Goal: Task Accomplishment & Management: Manage account settings

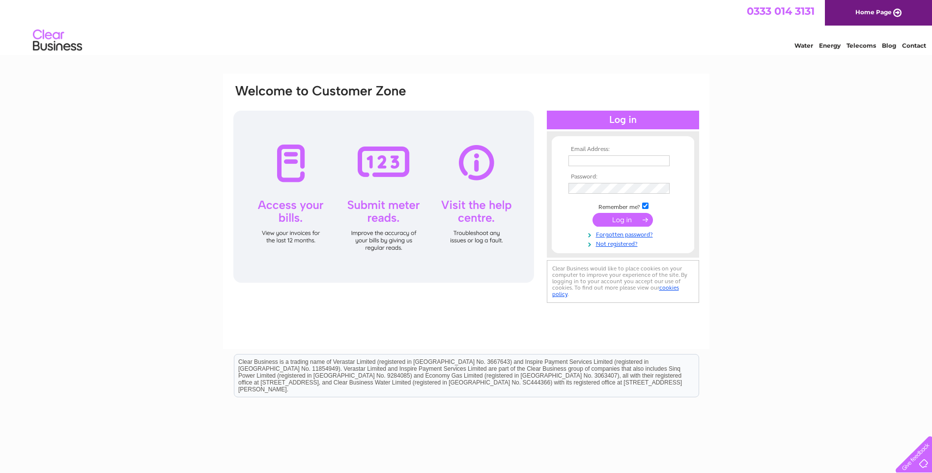
click at [587, 160] on input "text" at bounding box center [618, 160] width 101 height 11
type input "[PERSON_NAME][EMAIL_ADDRESS][DOMAIN_NAME]"
click at [621, 220] on input "submit" at bounding box center [622, 220] width 60 height 14
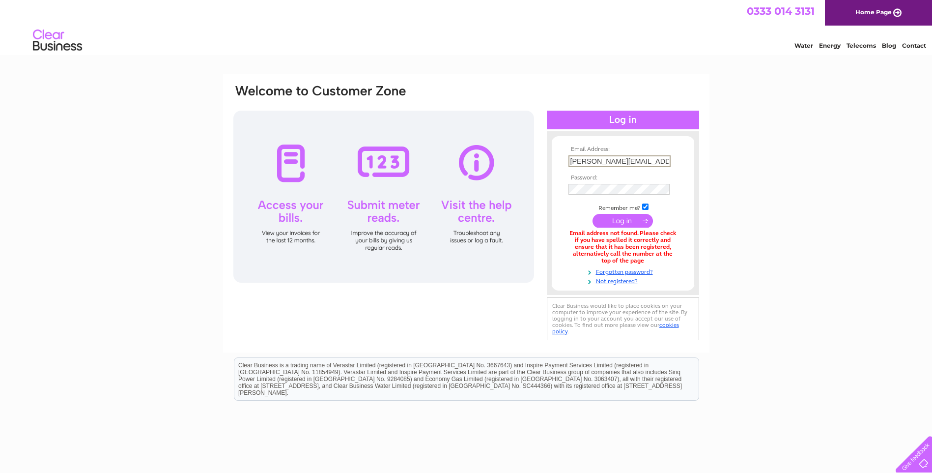
click at [653, 161] on input "s.palframan@outlook.com" at bounding box center [619, 161] width 102 height 12
type input "s.palframan@virgin.net"
click at [627, 218] on input "submit" at bounding box center [622, 220] width 60 height 14
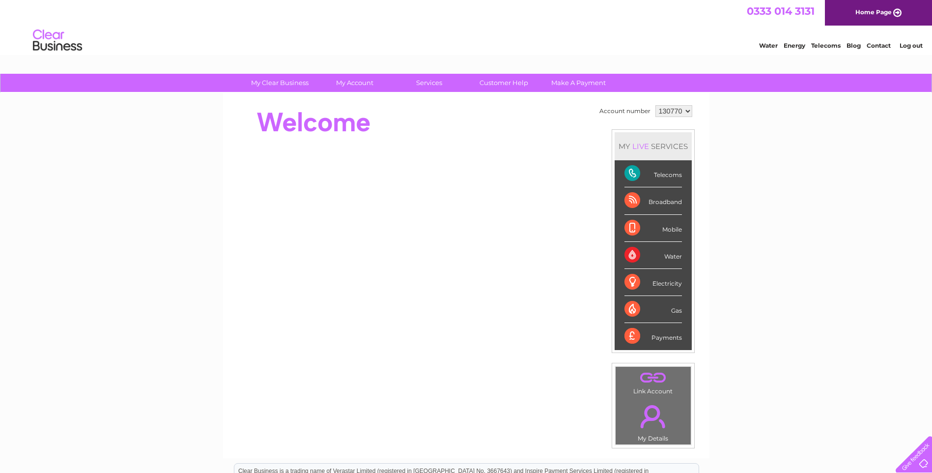
click at [630, 200] on div "Broadband" at bounding box center [652, 200] width 57 height 27
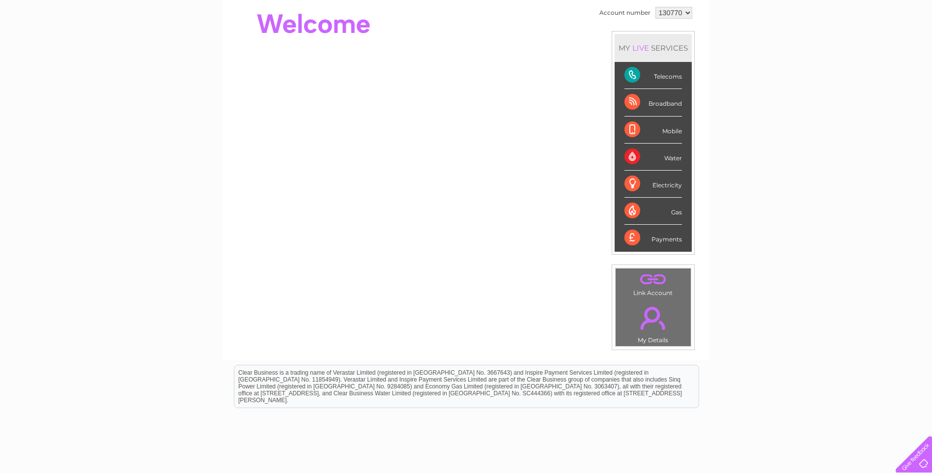
scroll to position [147, 0]
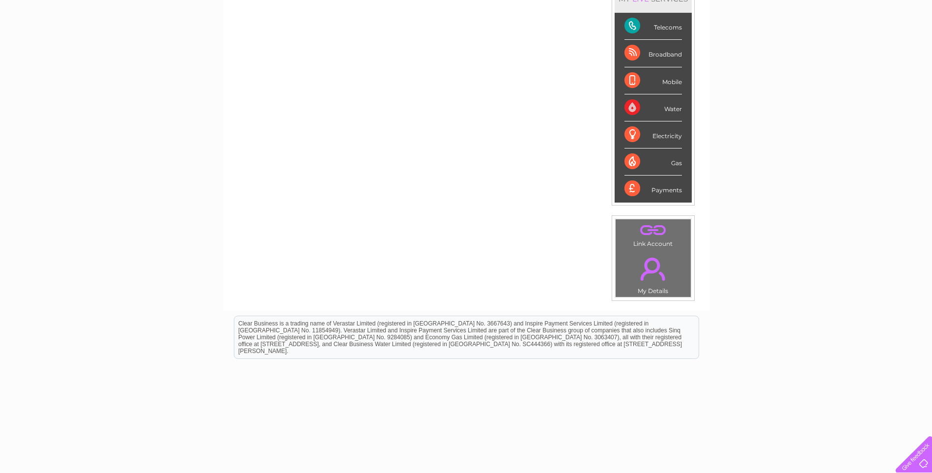
click at [634, 52] on div "Broadband" at bounding box center [652, 53] width 57 height 27
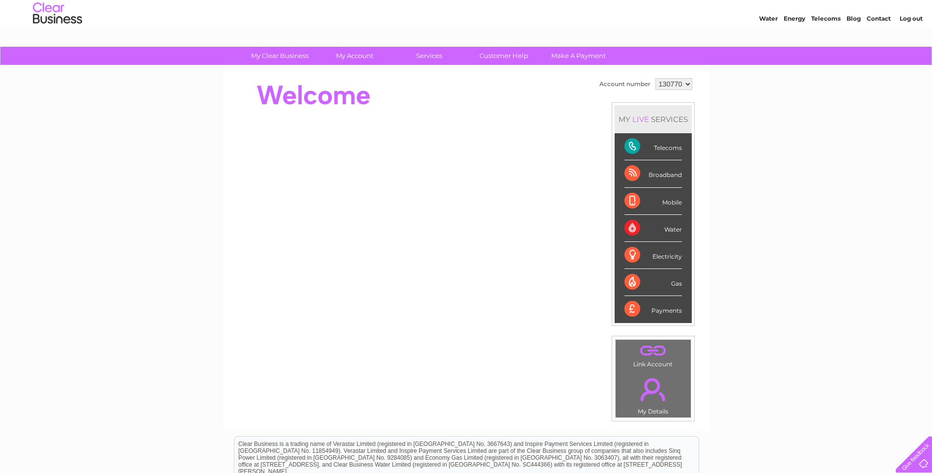
scroll to position [13, 0]
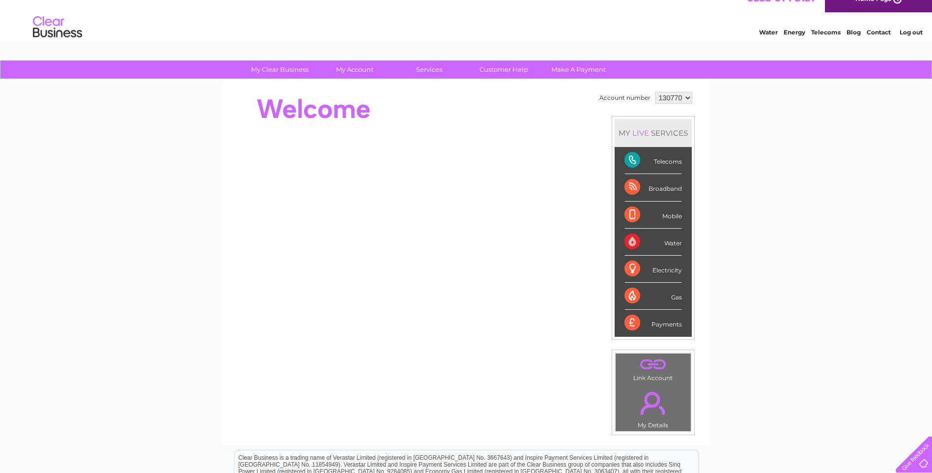
click at [650, 402] on link "." at bounding box center [653, 403] width 70 height 34
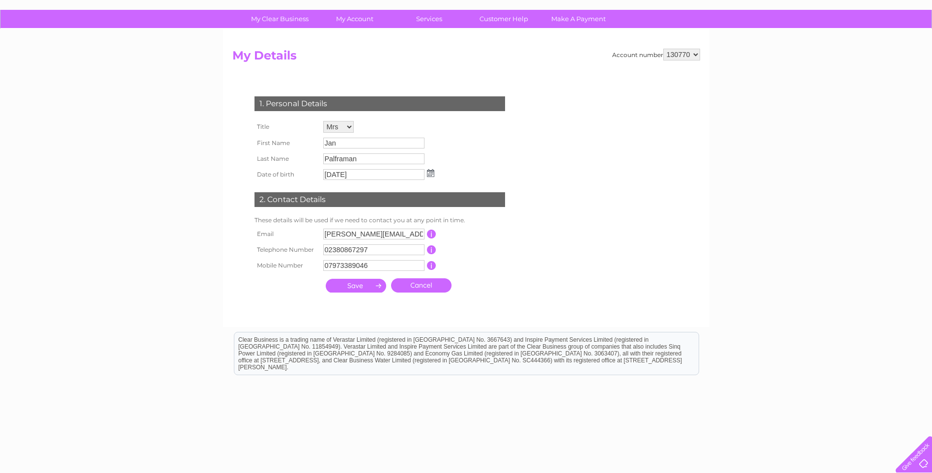
scroll to position [93, 0]
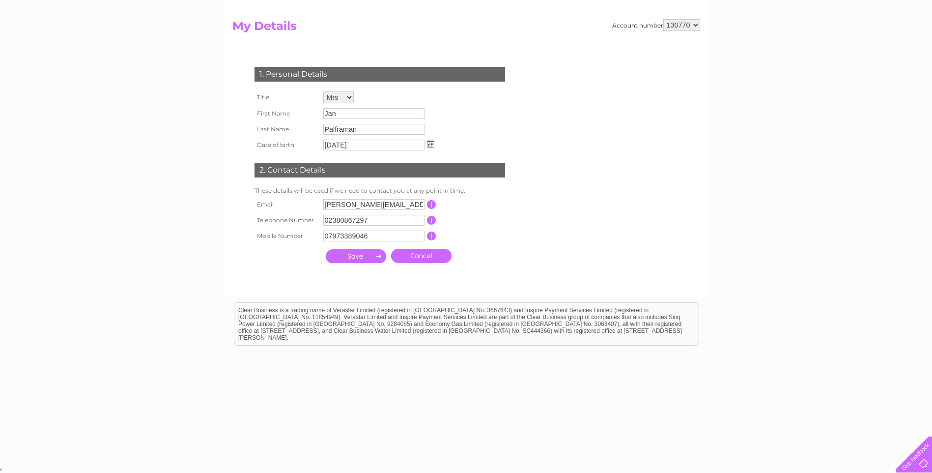
click at [429, 218] on input "button" at bounding box center [431, 220] width 9 height 9
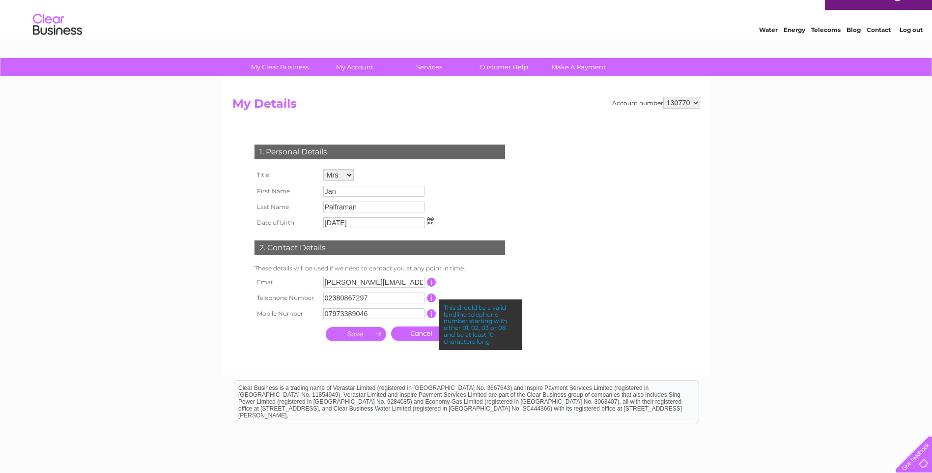
scroll to position [0, 0]
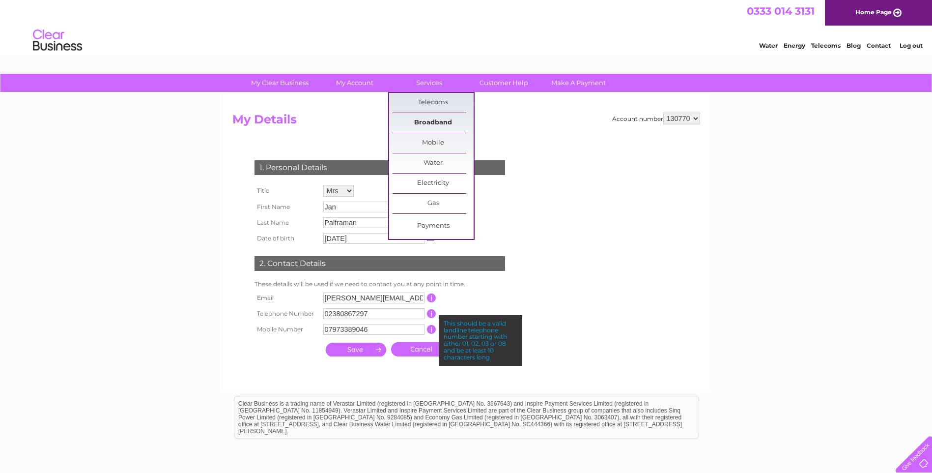
click at [429, 118] on link "Broadband" at bounding box center [433, 123] width 81 height 20
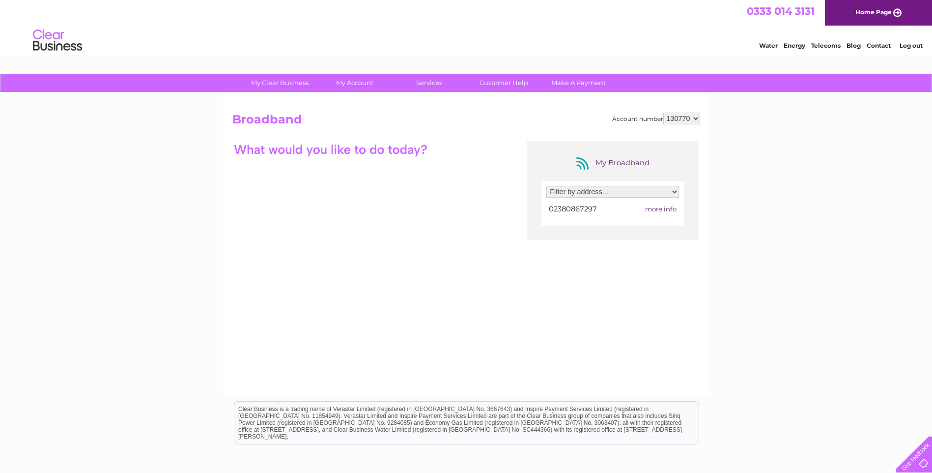
click at [662, 209] on span "more info" at bounding box center [660, 209] width 31 height 8
click at [676, 191] on select "Filter by address... Oakwood House, 32 Kestral Close, Marchwood, Southampton, H…" at bounding box center [612, 192] width 133 height 12
select select "751651"
click at [546, 186] on select "Filter by address... Oakwood House, 32 Kestral Close, Marchwood, Southampton, H…" at bounding box center [612, 192] width 133 height 12
click at [662, 208] on div at bounding box center [612, 208] width 133 height 13
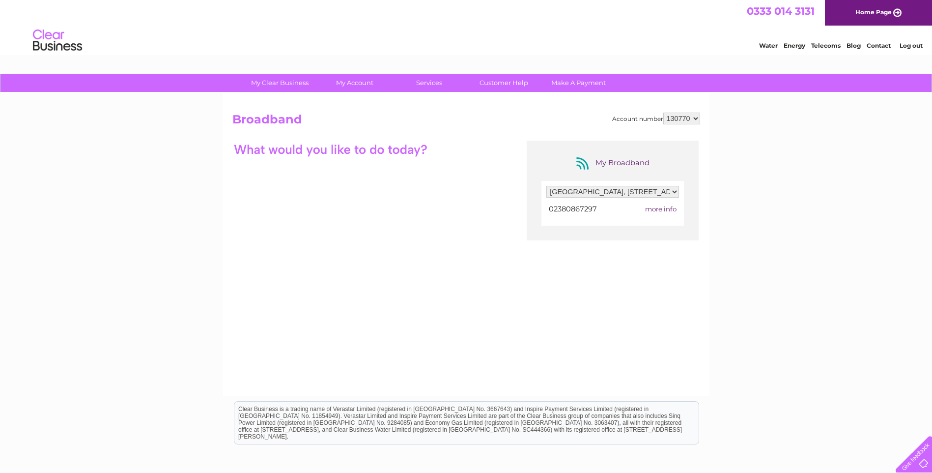
click at [659, 209] on span "more info" at bounding box center [660, 209] width 31 height 8
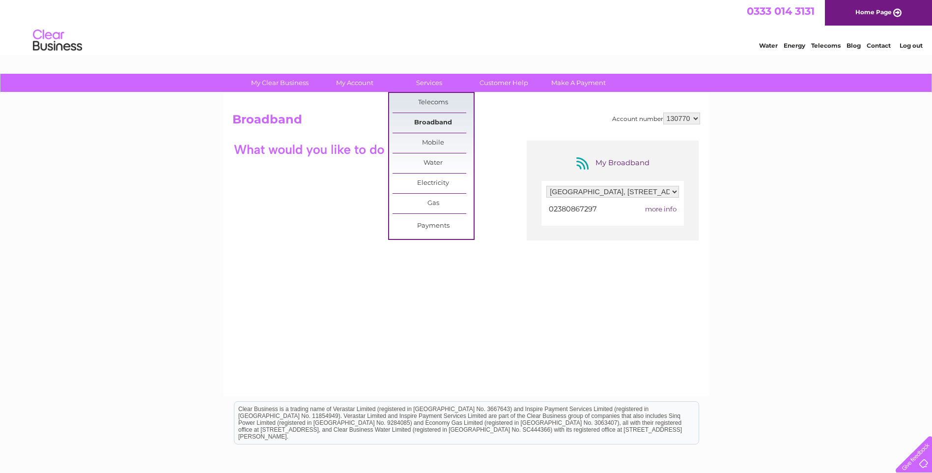
click at [429, 121] on link "Broadband" at bounding box center [433, 123] width 81 height 20
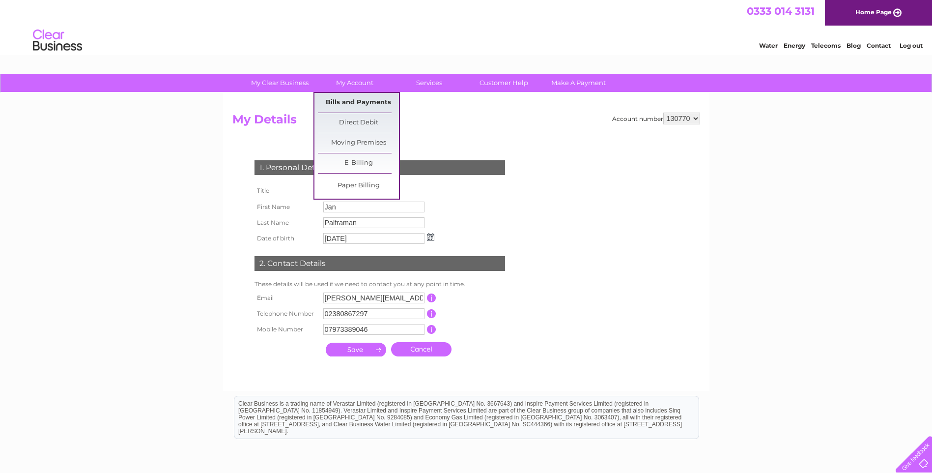
click at [353, 97] on link "Bills and Payments" at bounding box center [358, 103] width 81 height 20
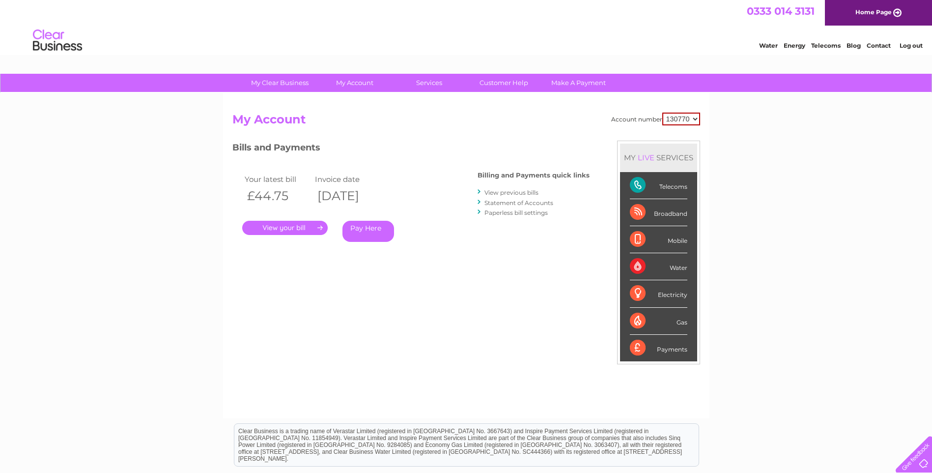
click at [309, 224] on link "." at bounding box center [284, 228] width 85 height 14
click at [497, 190] on link "View previous bills" at bounding box center [511, 192] width 54 height 7
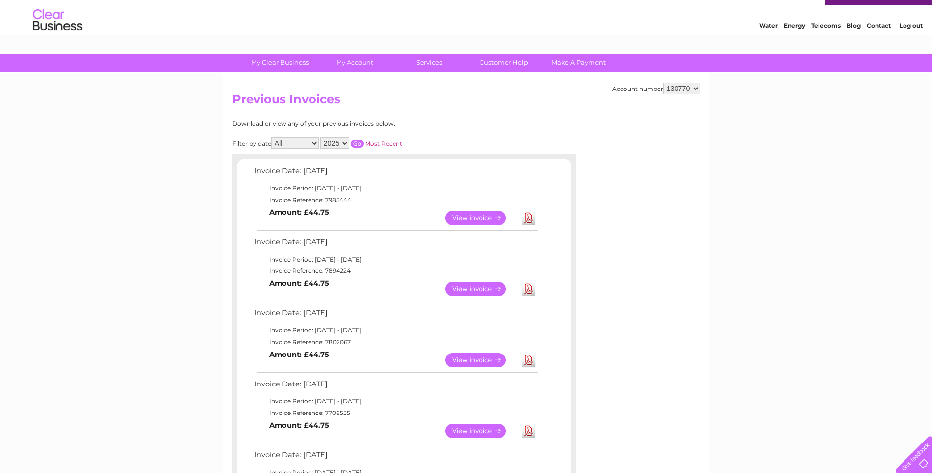
scroll to position [9, 0]
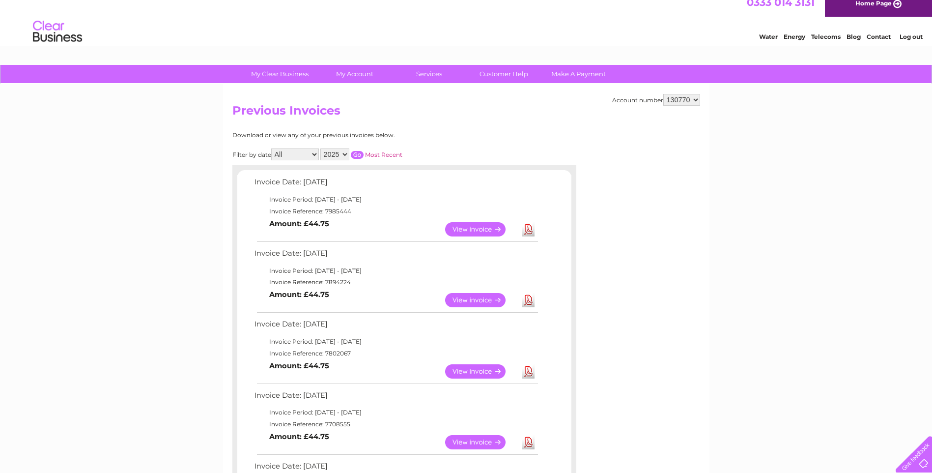
click at [346, 152] on select "2025 2024 2023 2022" at bounding box center [334, 154] width 29 height 12
click at [321, 148] on select "2025 2024 2023 2022" at bounding box center [334, 154] width 29 height 12
click at [360, 155] on input "button" at bounding box center [357, 155] width 13 height 8
click at [346, 155] on select "2025 2024 2023 2022" at bounding box center [334, 154] width 29 height 12
click at [321, 148] on select "2025 2024 2023 2022" at bounding box center [334, 154] width 29 height 12
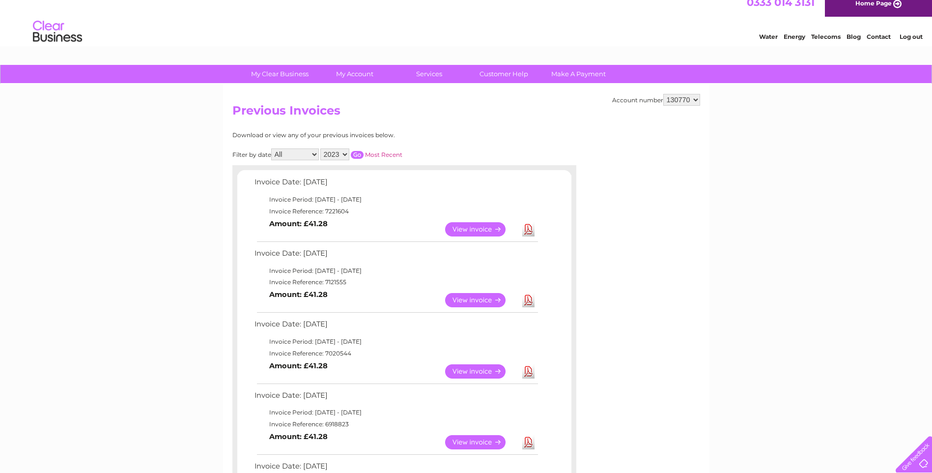
click at [358, 153] on input "button" at bounding box center [357, 155] width 13 height 8
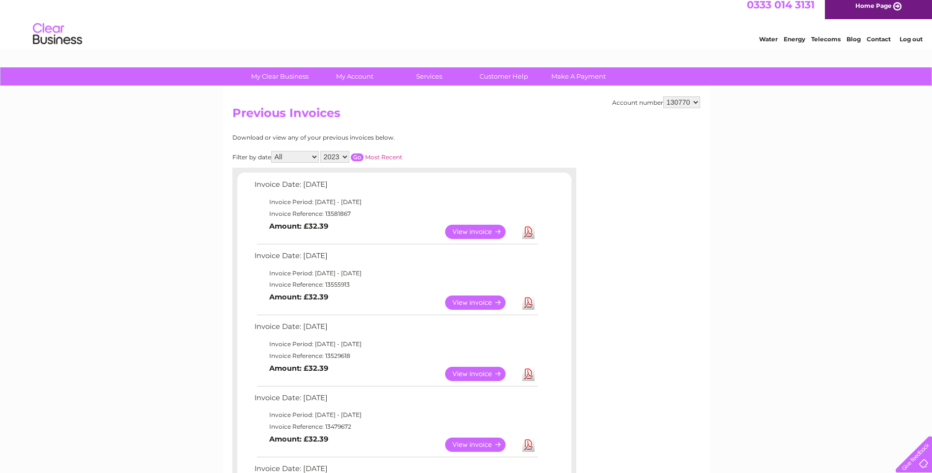
scroll to position [0, 0]
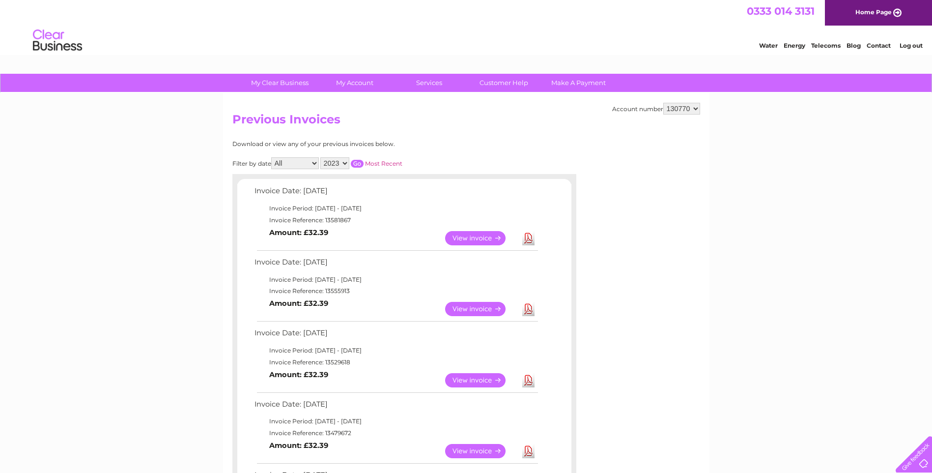
click at [345, 163] on select "2025 2024 2023 2022" at bounding box center [334, 163] width 29 height 12
click at [321, 157] on select "2025 2024 2023 2022" at bounding box center [334, 163] width 29 height 12
click at [359, 163] on input "button" at bounding box center [357, 164] width 13 height 8
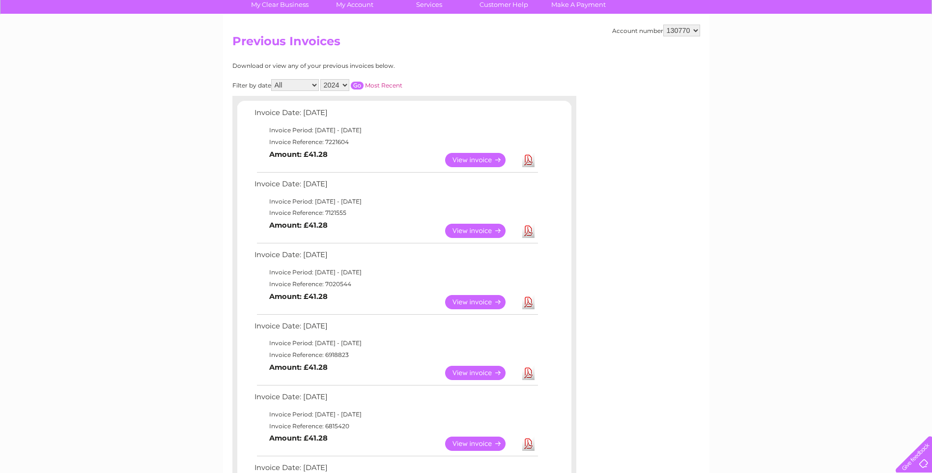
scroll to position [49, 0]
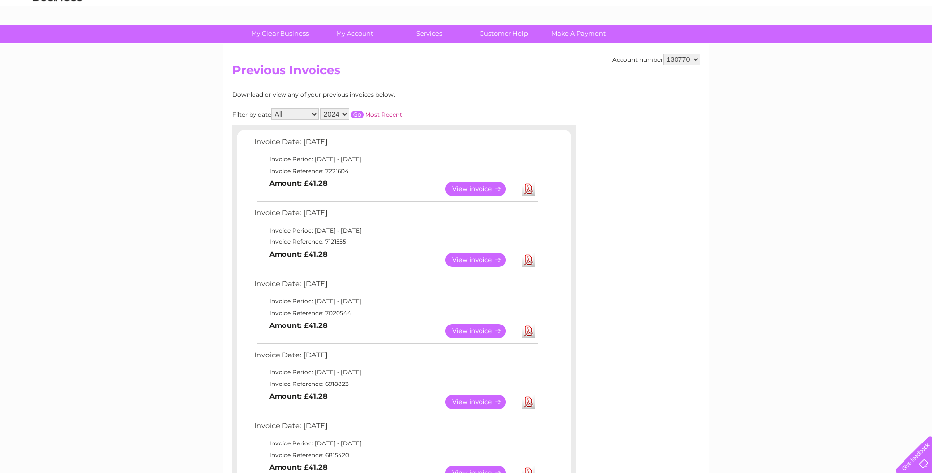
click at [346, 113] on select "2025 2024 2023 2022" at bounding box center [334, 114] width 29 height 12
select select "2025"
click at [321, 108] on select "2025 2024 2023 2022" at bounding box center [334, 114] width 29 height 12
click at [358, 114] on input "button" at bounding box center [357, 115] width 13 height 8
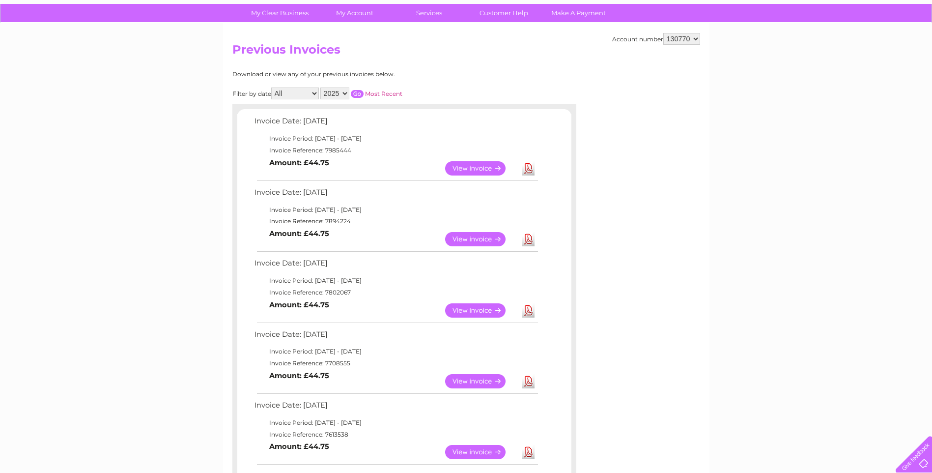
scroll to position [0, 0]
